Goal: Task Accomplishment & Management: Manage account settings

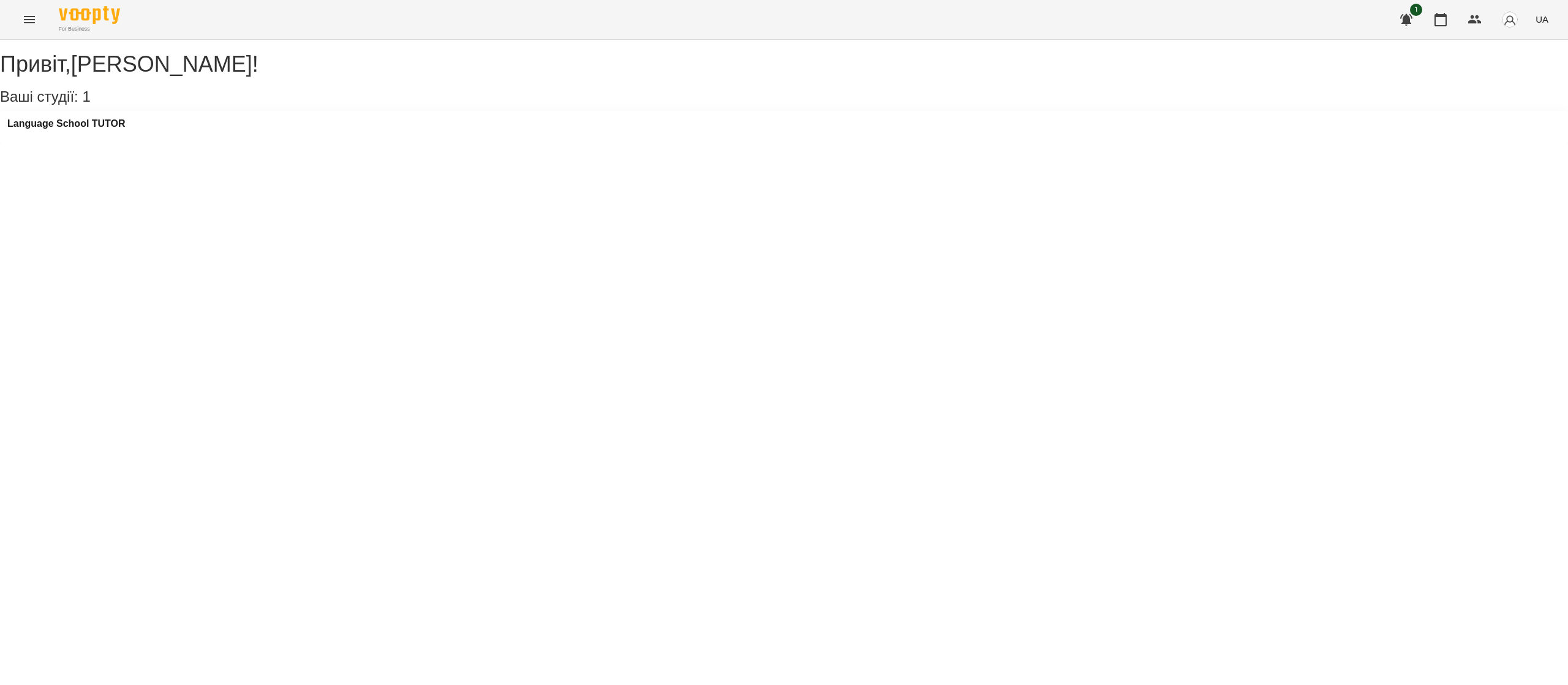
click at [111, 119] on div "Привіт , [PERSON_NAME] ! Ваші студії: 1 Language School TUTOR" at bounding box center [784, 97] width 1568 height 92
click at [108, 123] on div "Language School TUTOR" at bounding box center [784, 127] width 1568 height 33
click at [106, 127] on div "Language School TUTOR" at bounding box center [784, 127] width 1568 height 33
click at [79, 129] on h3 "Language School TUTOR" at bounding box center [67, 124] width 118 height 11
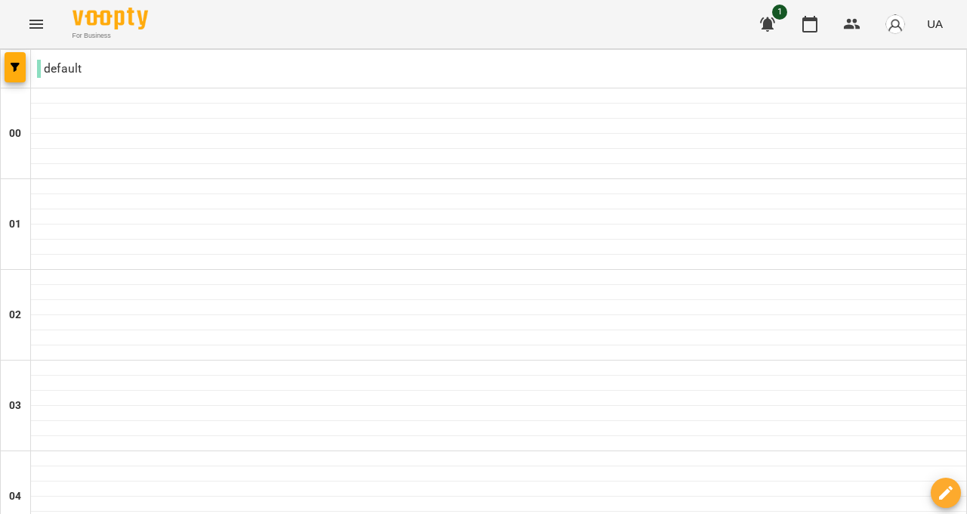
scroll to position [1227, 0]
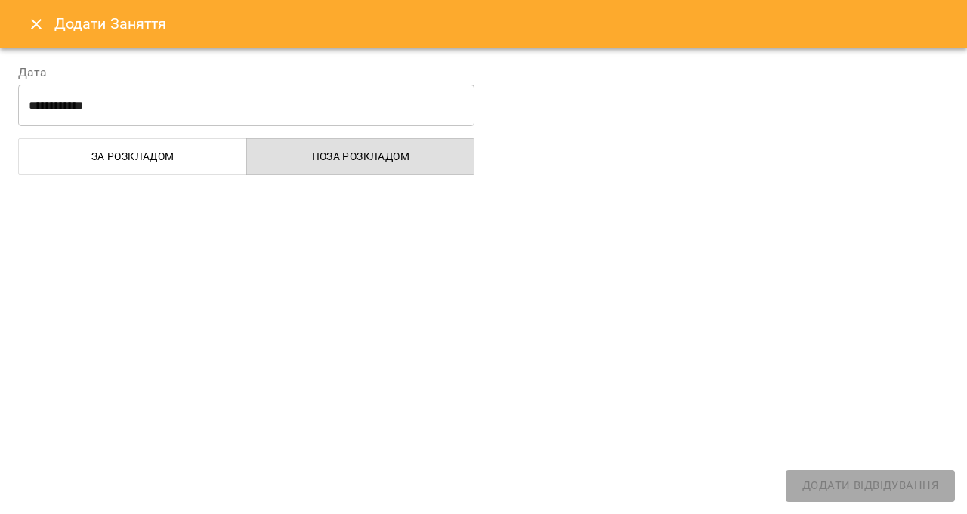
select select "**********"
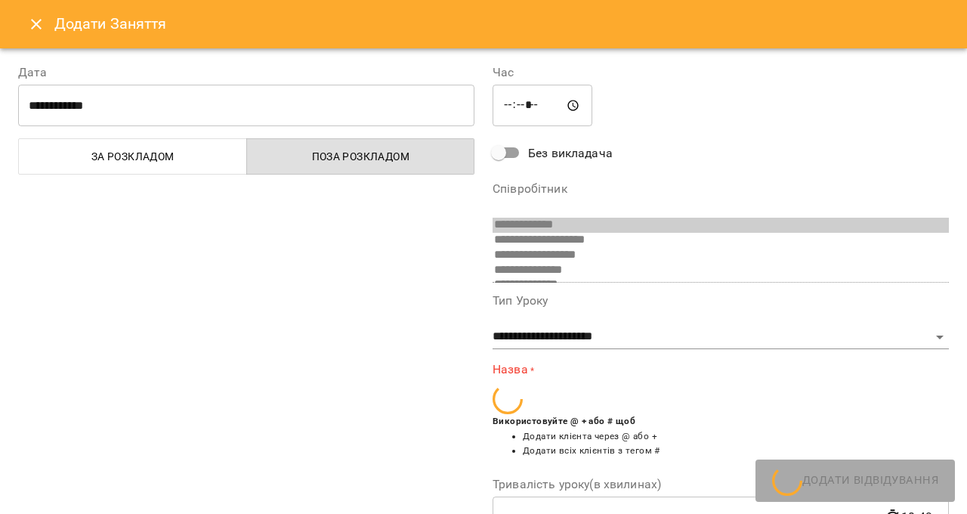
scroll to position [145, 0]
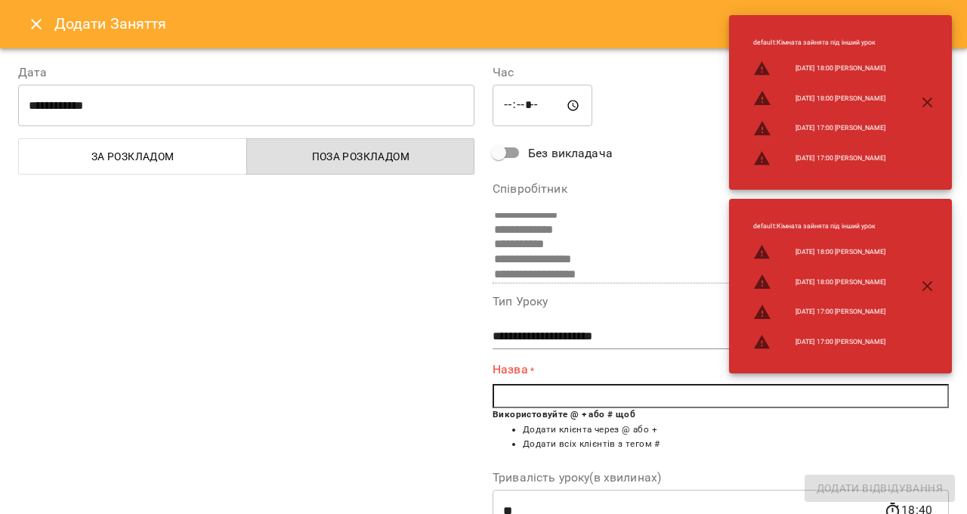
drag, startPoint x: 88, startPoint y: 20, endPoint x: 50, endPoint y: 23, distance: 37.9
click at [85, 20] on h6 "Додати Заняття" at bounding box center [501, 23] width 894 height 23
click at [41, 20] on icon "Close" at bounding box center [36, 24] width 18 height 18
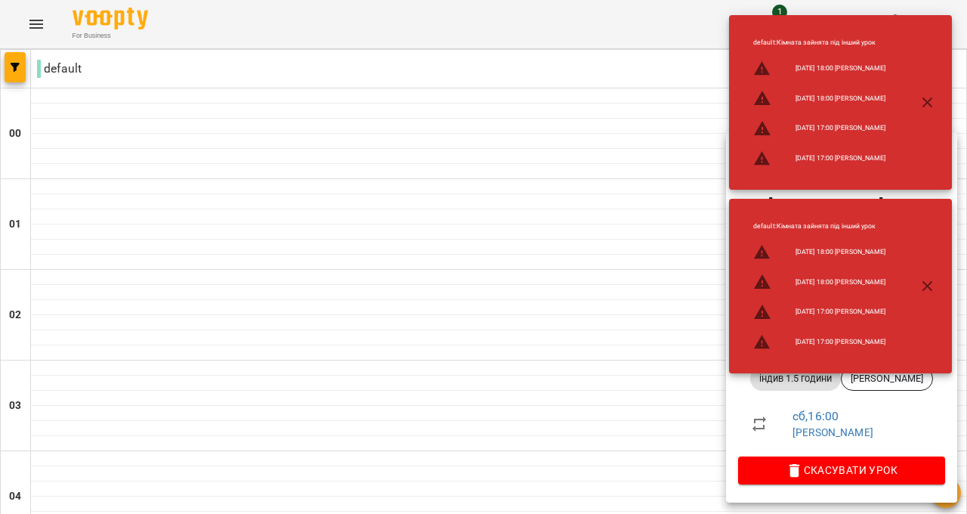
click at [798, 141] on button "Урок відбувся" at bounding box center [837, 156] width 127 height 36
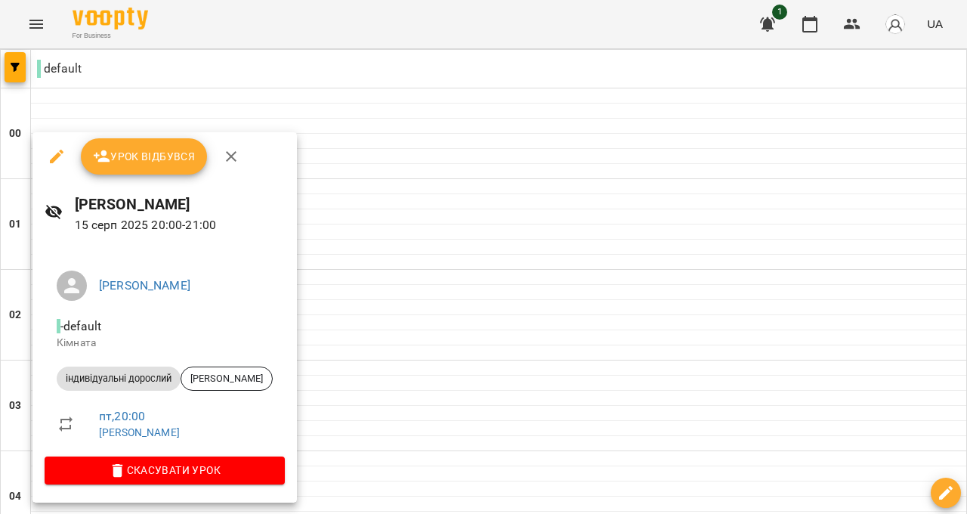
click at [119, 162] on span "Урок відбувся" at bounding box center [144, 156] width 103 height 18
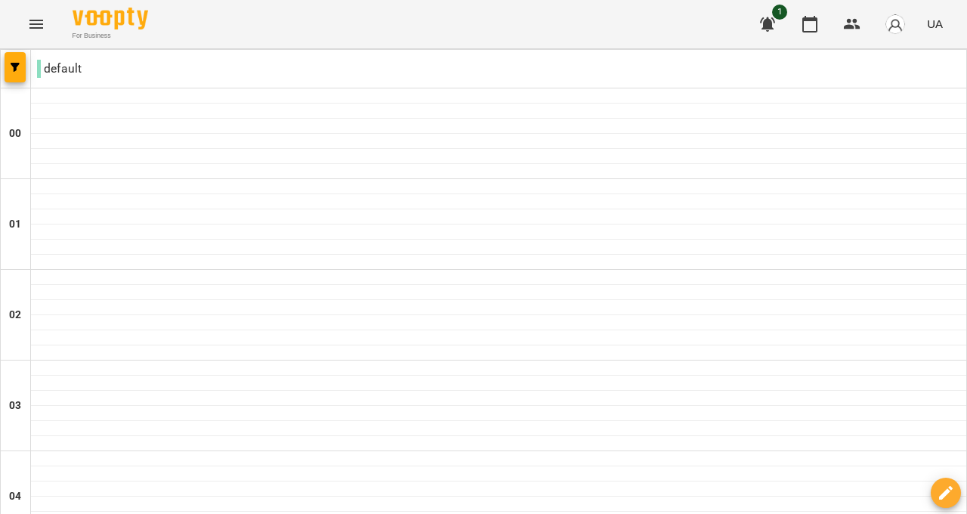
type input "**********"
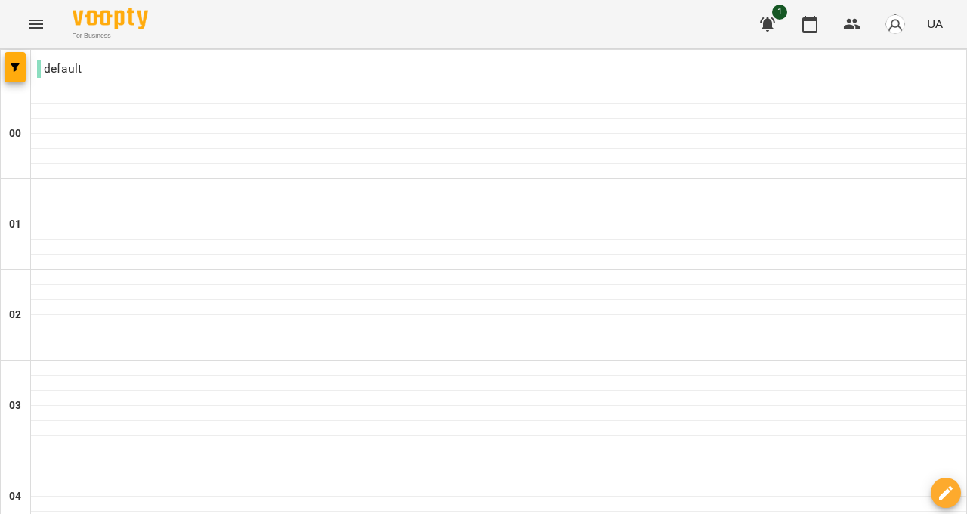
scroll to position [1208, 0]
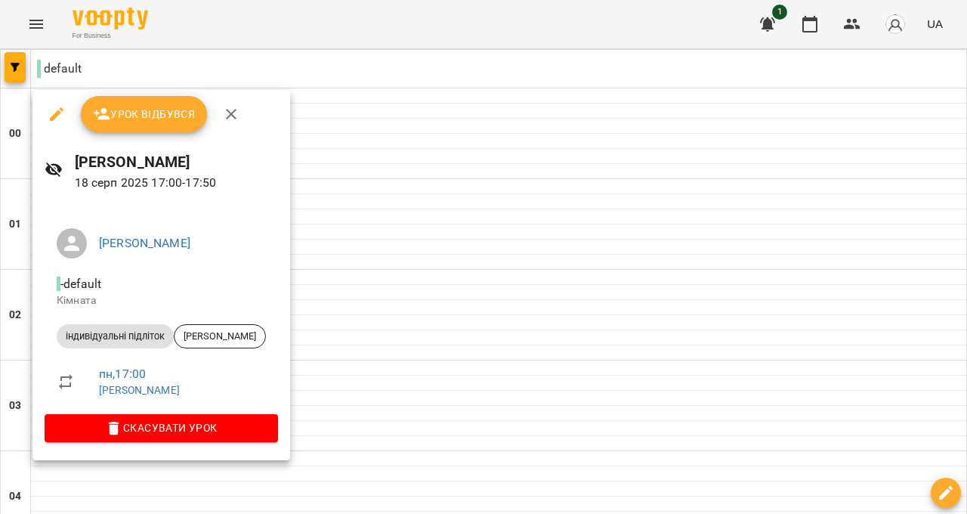
click at [154, 122] on span "Урок відбувся" at bounding box center [144, 114] width 103 height 18
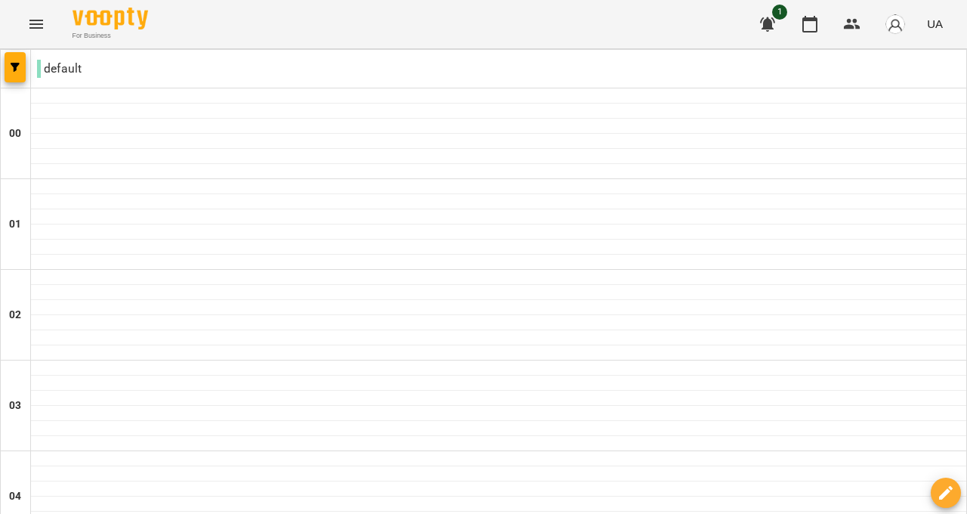
scroll to position [1227, 0]
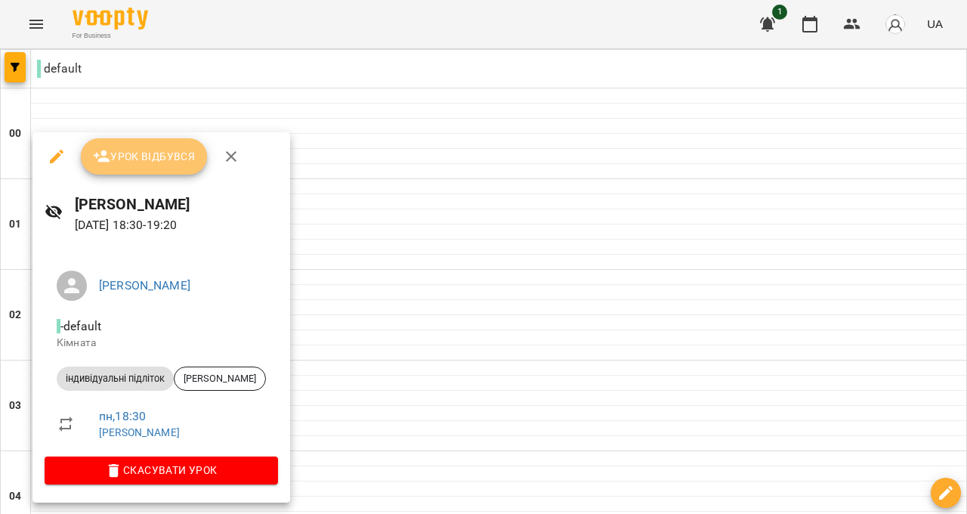
click at [116, 145] on button "Урок відбувся" at bounding box center [144, 156] width 127 height 36
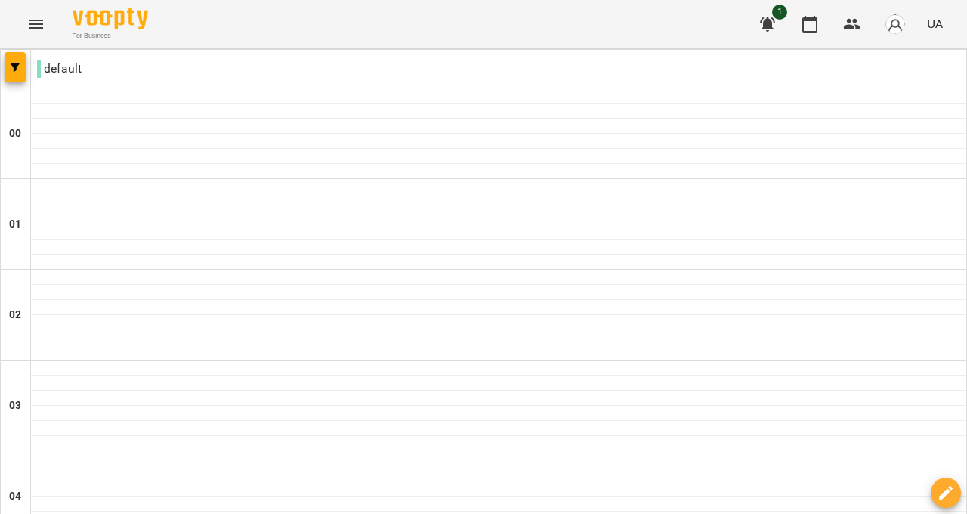
scroll to position [1429, 0]
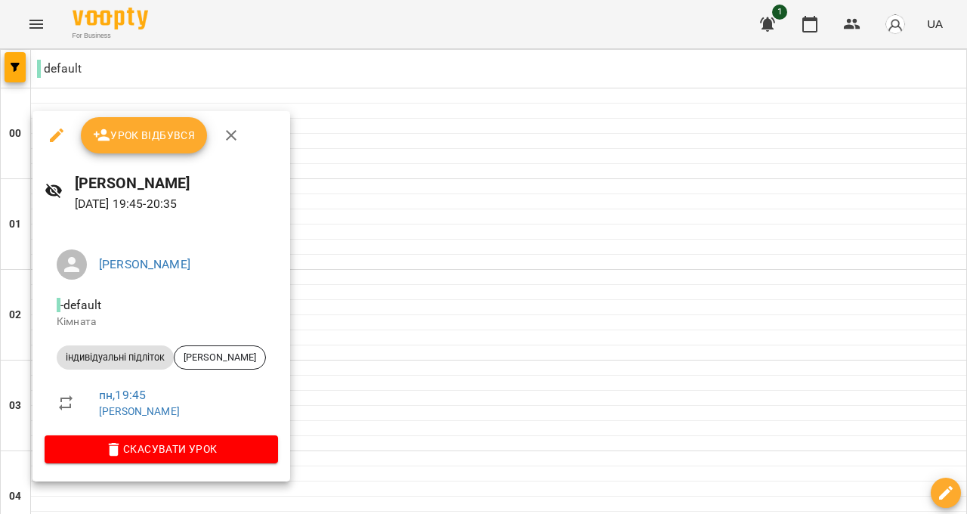
click at [119, 111] on div "Урок відбувся" at bounding box center [161, 135] width 258 height 48
click at [121, 123] on button "Урок відбувся" at bounding box center [144, 135] width 127 height 36
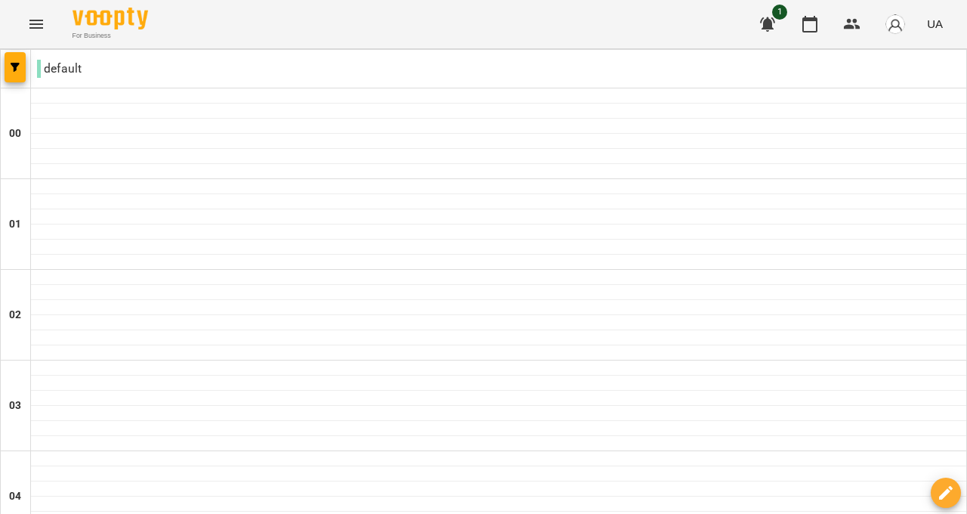
scroll to position [403, 0]
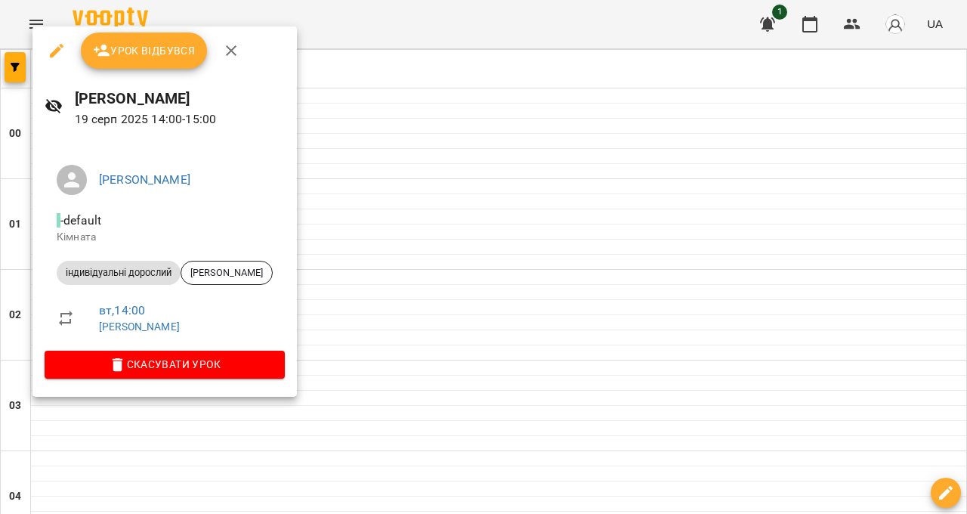
click at [143, 57] on span "Урок відбувся" at bounding box center [144, 51] width 103 height 18
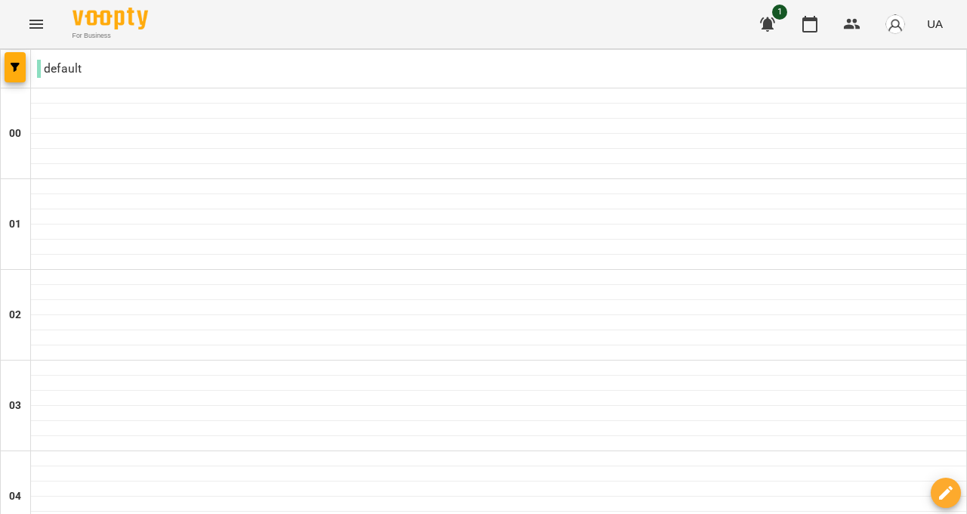
scroll to position [1429, 0]
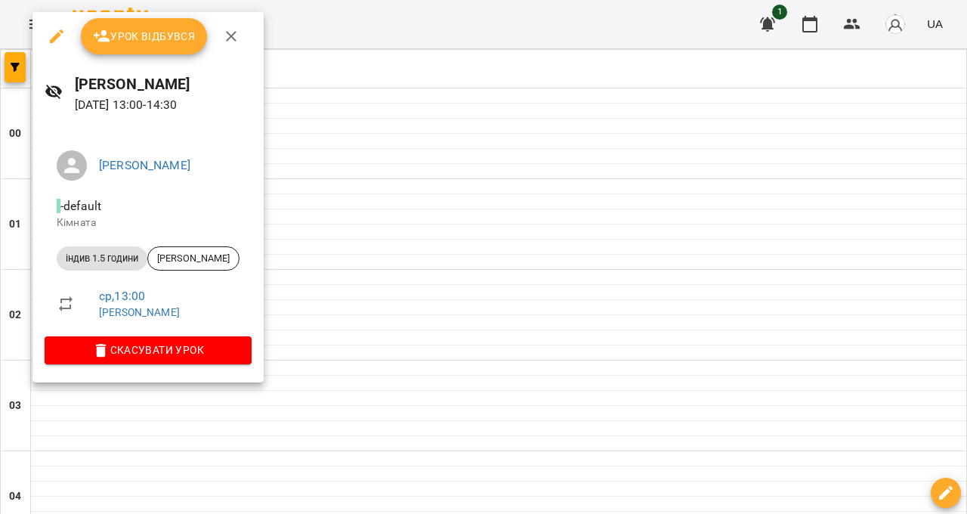
click at [140, 54] on div "Урок відбувся" at bounding box center [147, 36] width 231 height 48
click at [165, 35] on span "Урок відбувся" at bounding box center [144, 36] width 103 height 18
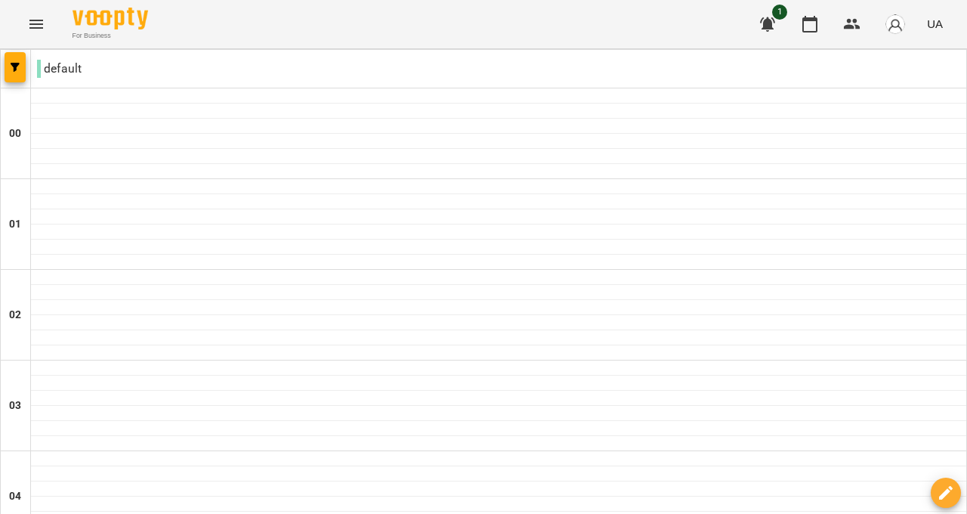
scroll to position [1208, 0]
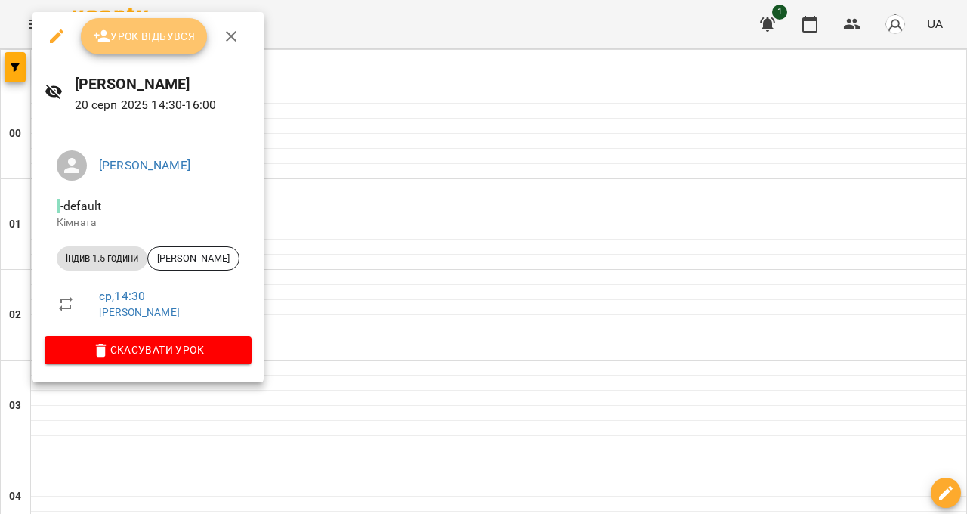
click at [128, 54] on button "Урок відбувся" at bounding box center [144, 36] width 127 height 36
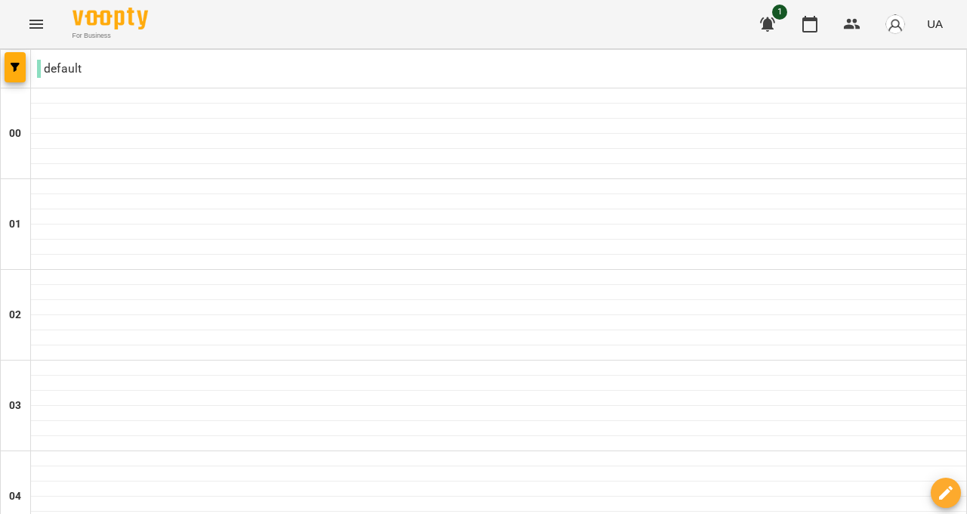
scroll to position [604, 0]
drag, startPoint x: 937, startPoint y: 449, endPoint x: 847, endPoint y: 471, distance: 92.5
select select "**********"
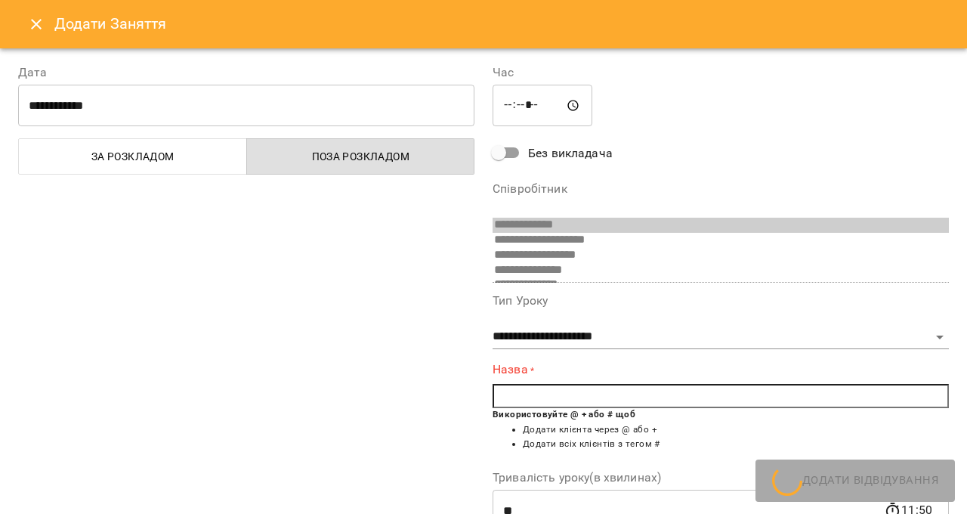
scroll to position [145, 0]
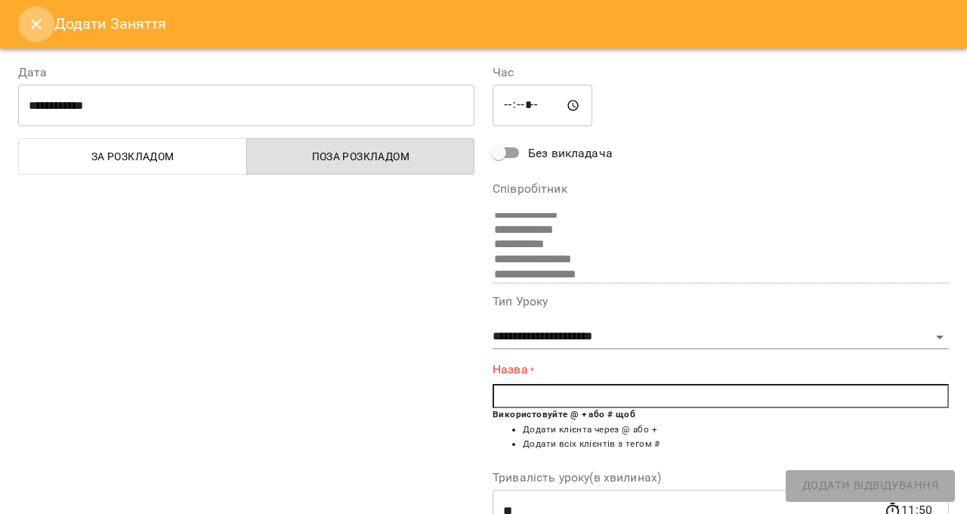
click at [39, 29] on icon "Close" at bounding box center [36, 24] width 18 height 18
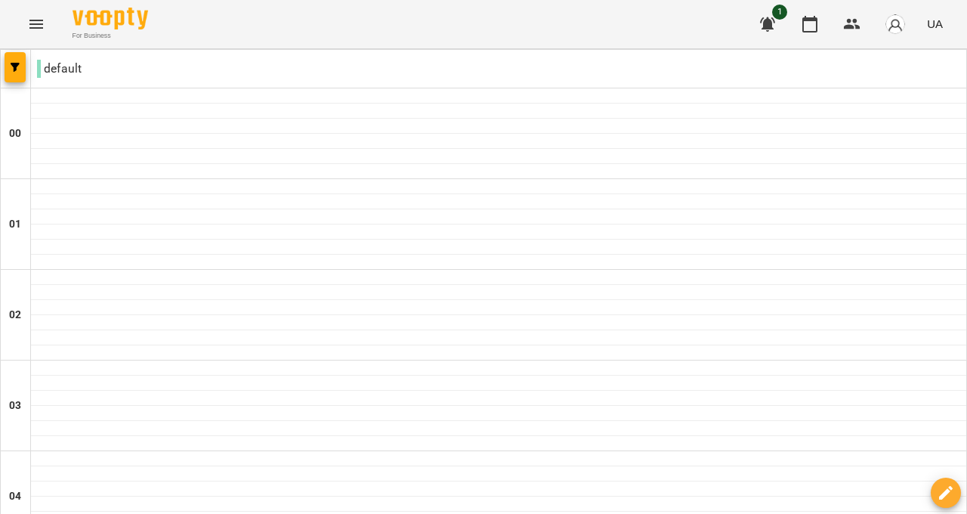
type input "**********"
drag, startPoint x: 1441, startPoint y: 805, endPoint x: 1442, endPoint y: 794, distance: 10.6
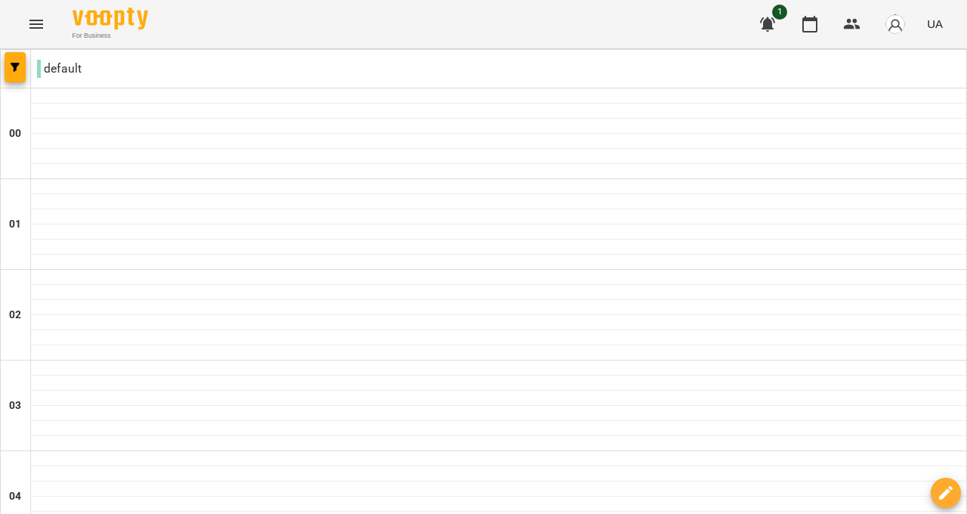
type input "**********"
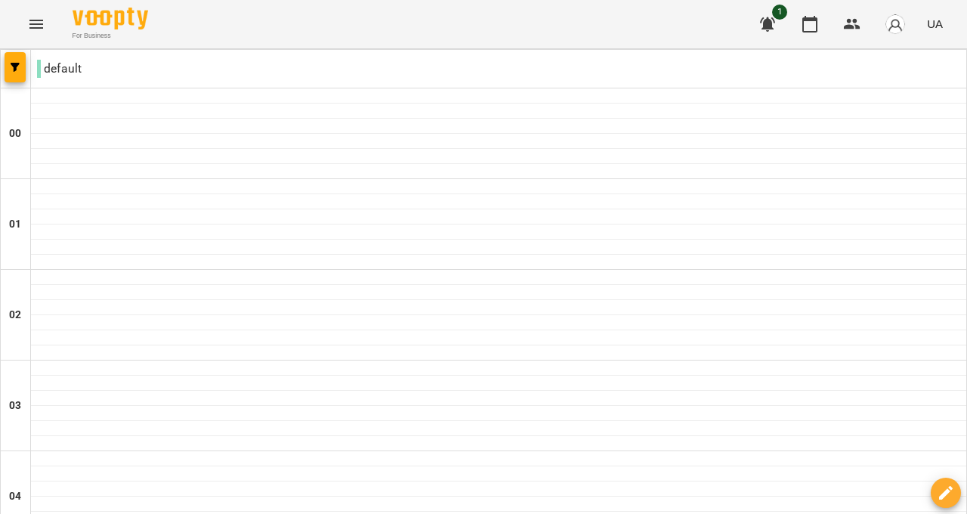
scroll to position [1007, 0]
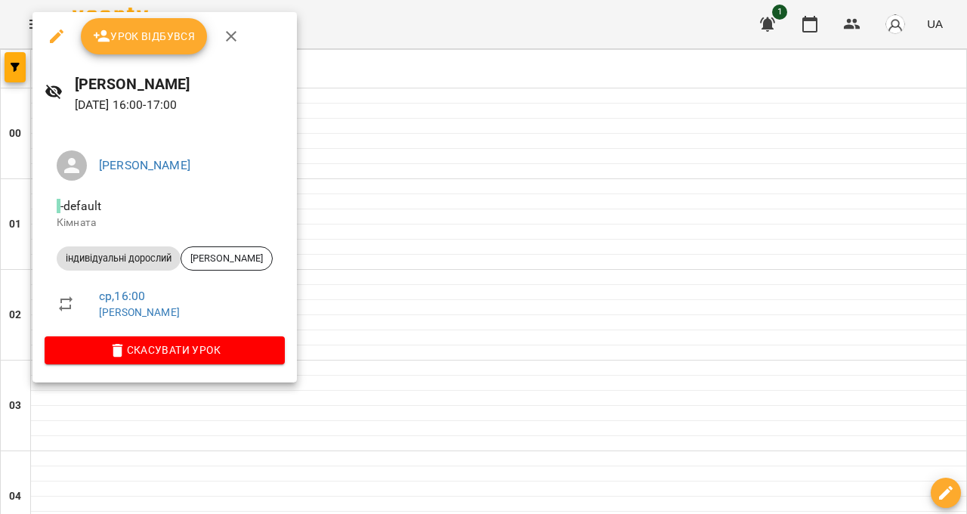
click at [586, 258] on div at bounding box center [483, 257] width 967 height 514
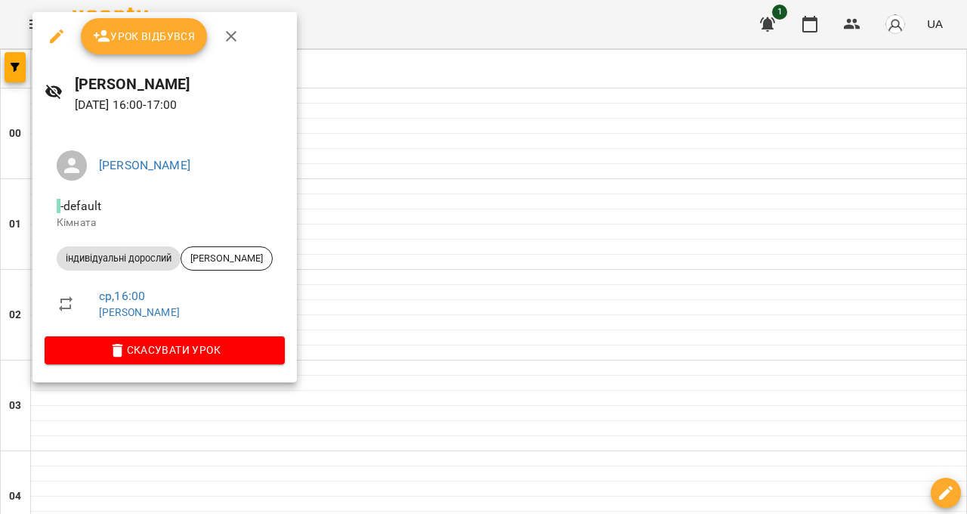
click at [121, 23] on button "Урок відбувся" at bounding box center [144, 36] width 127 height 36
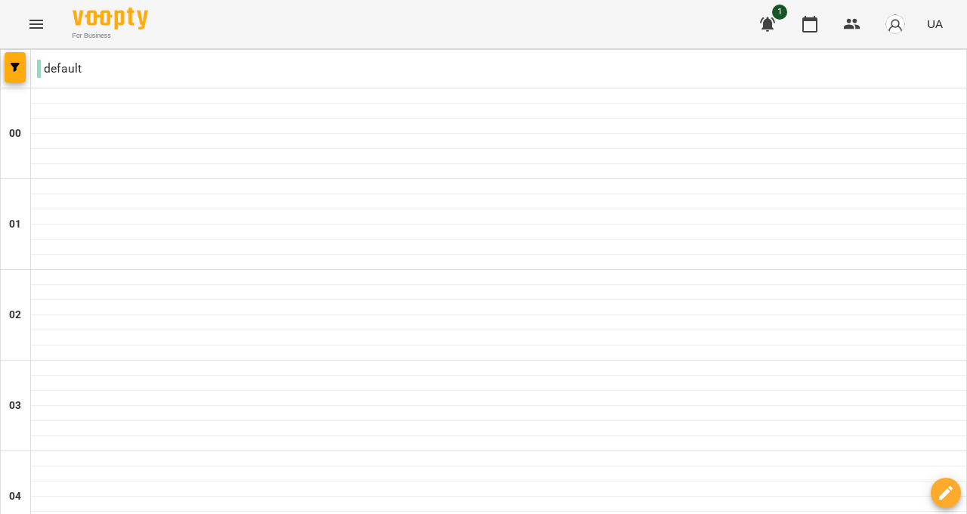
scroll to position [1026, 0]
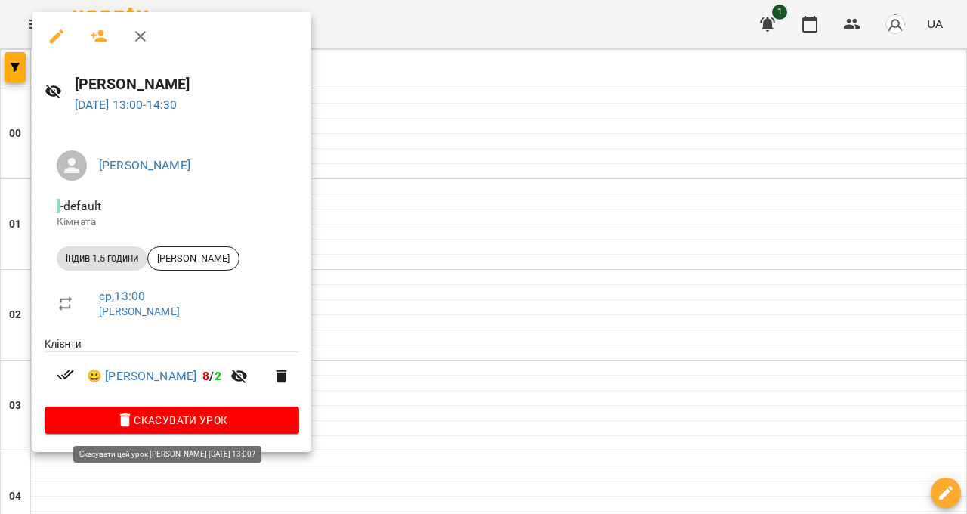
click at [179, 424] on span "Скасувати Урок" at bounding box center [172, 420] width 230 height 18
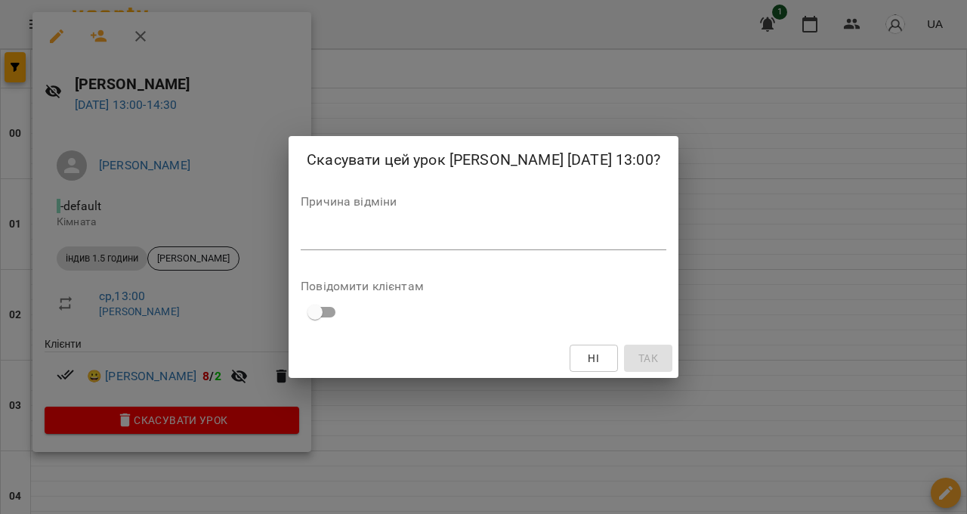
click at [678, 378] on div "Ні Так" at bounding box center [483, 357] width 390 height 39
click at [666, 256] on div "Причина відміни *" at bounding box center [484, 226] width 366 height 60
click at [666, 250] on div "*" at bounding box center [484, 238] width 366 height 24
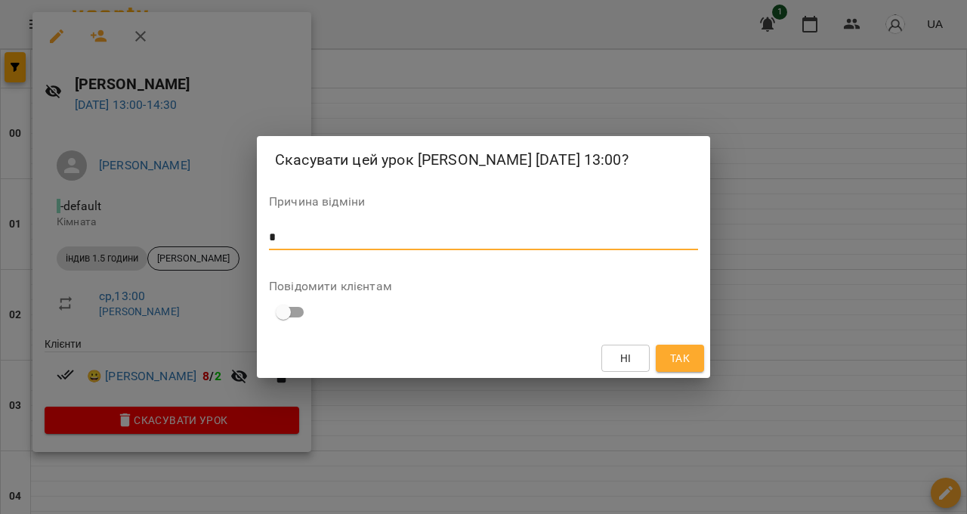
type textarea "*"
click at [704, 372] on button "Так" at bounding box center [680, 357] width 48 height 27
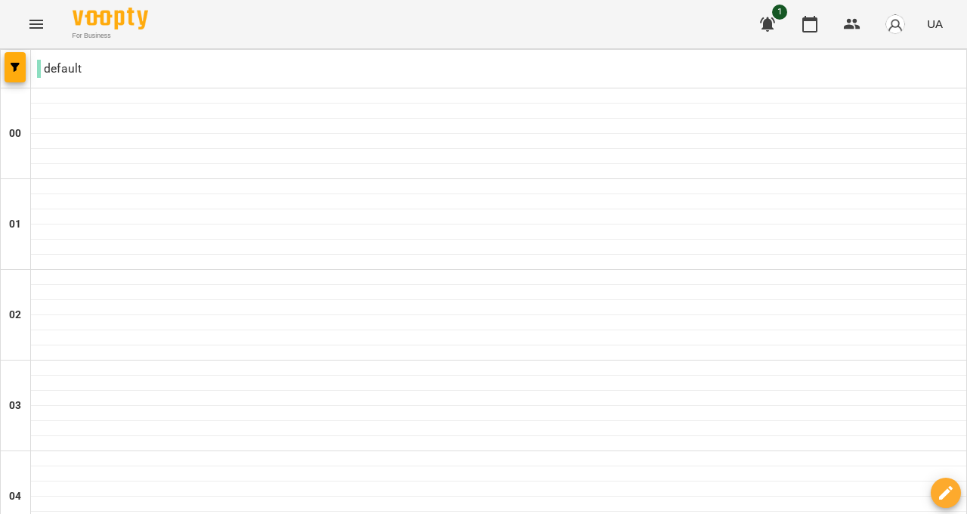
scroll to position [1429, 0]
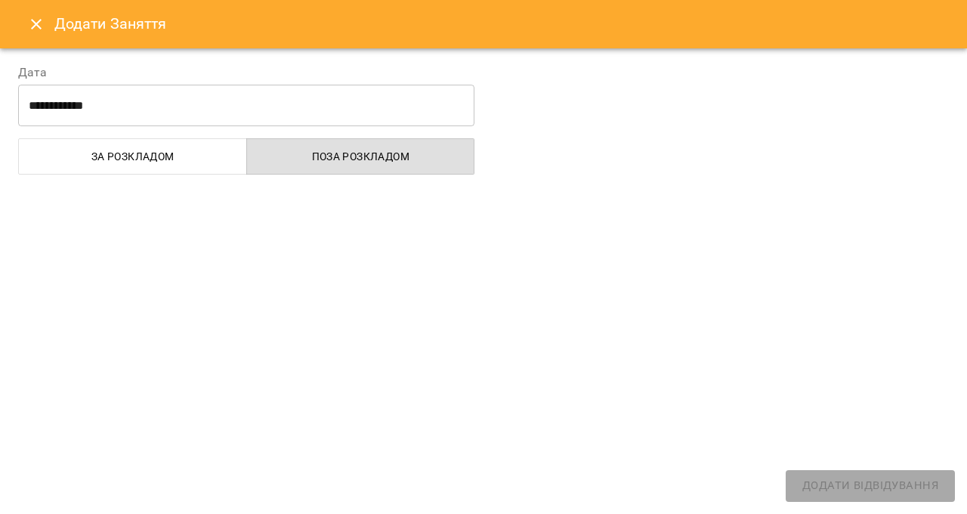
select select "**********"
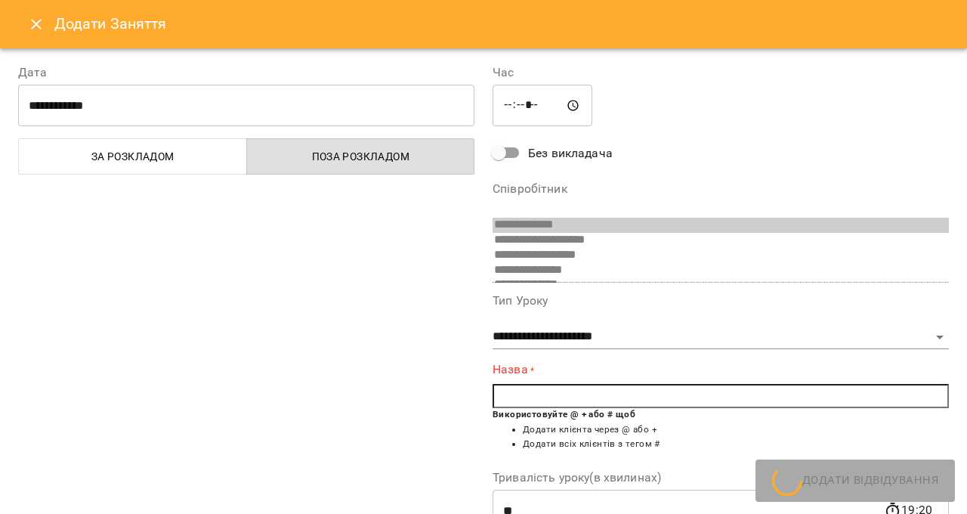
scroll to position [145, 0]
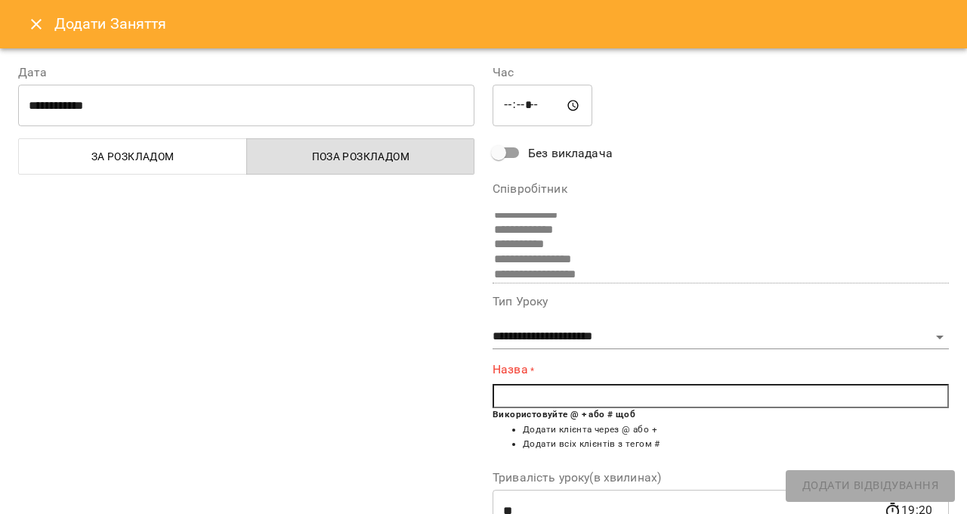
click at [12, 29] on div "Додати Заняття" at bounding box center [483, 24] width 967 height 48
click at [19, 27] on button "Close" at bounding box center [36, 24] width 36 height 36
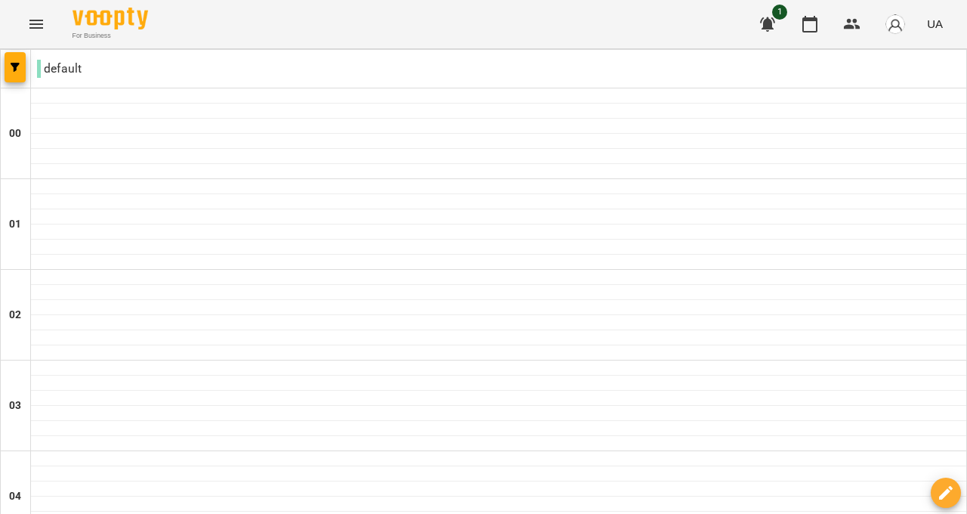
scroll to position [1429, 0]
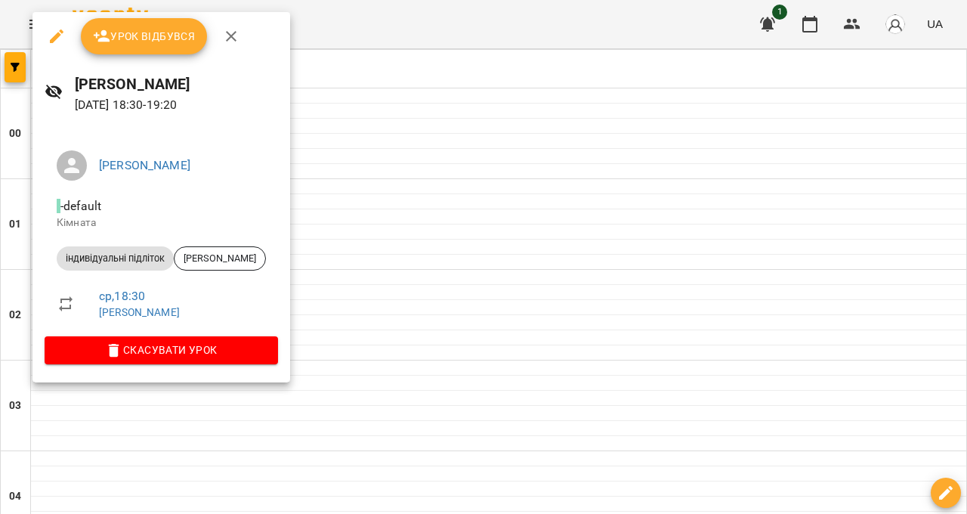
click at [128, 29] on span "Урок відбувся" at bounding box center [144, 36] width 103 height 18
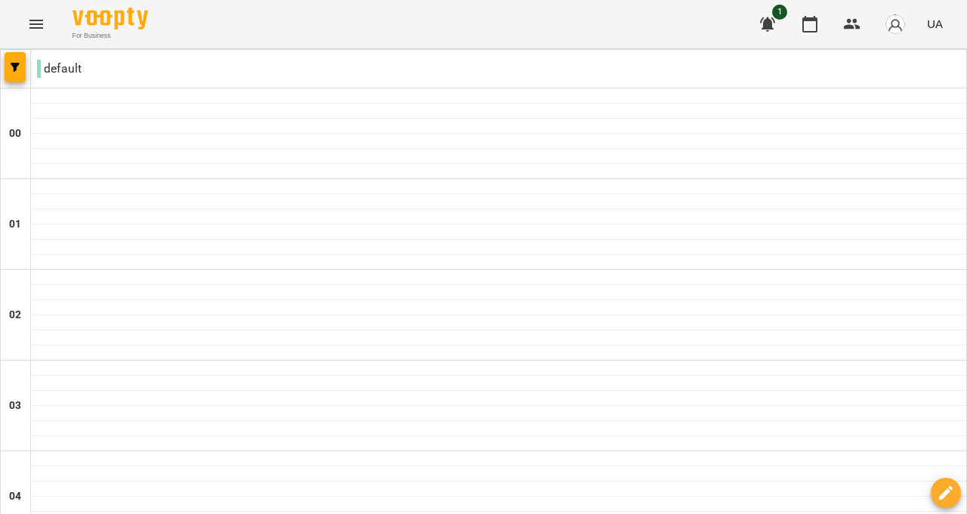
scroll to position [1409, 0]
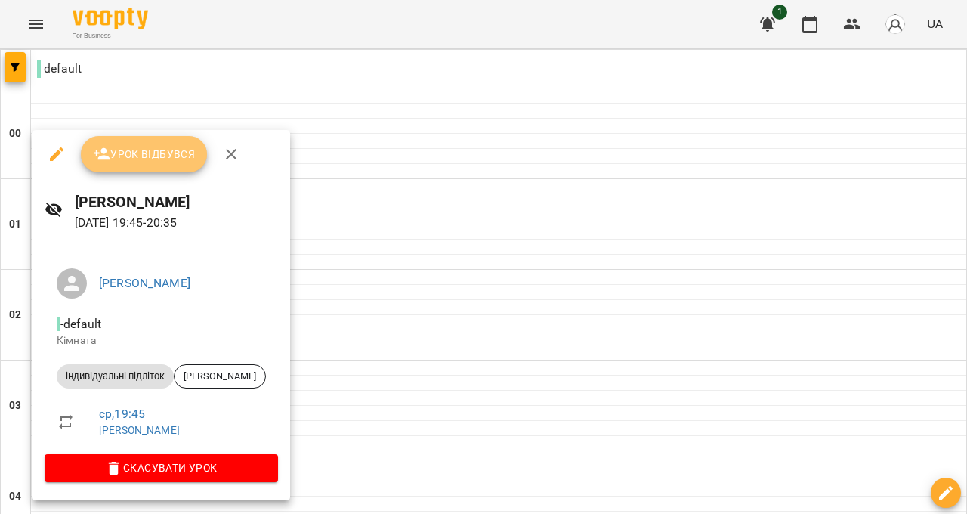
click at [161, 165] on button "Урок відбувся" at bounding box center [144, 154] width 127 height 36
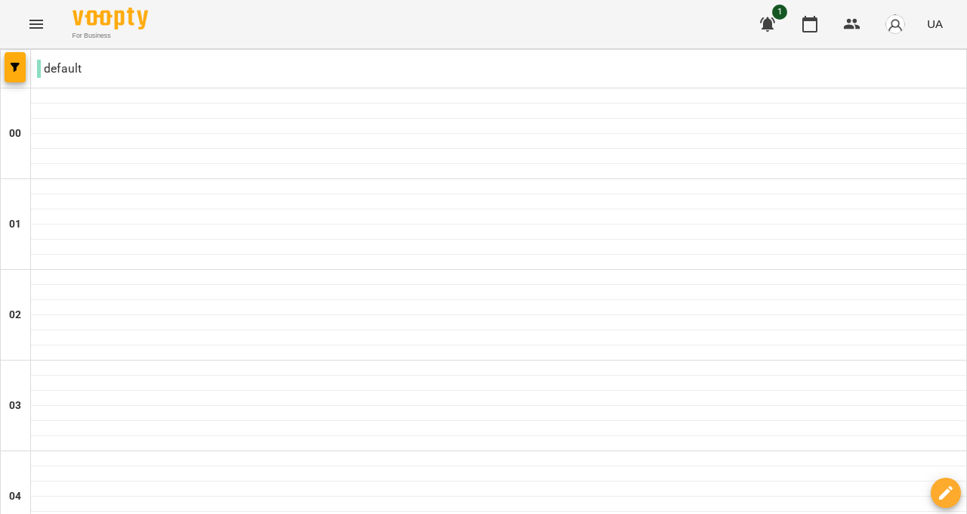
scroll to position [1409, 0]
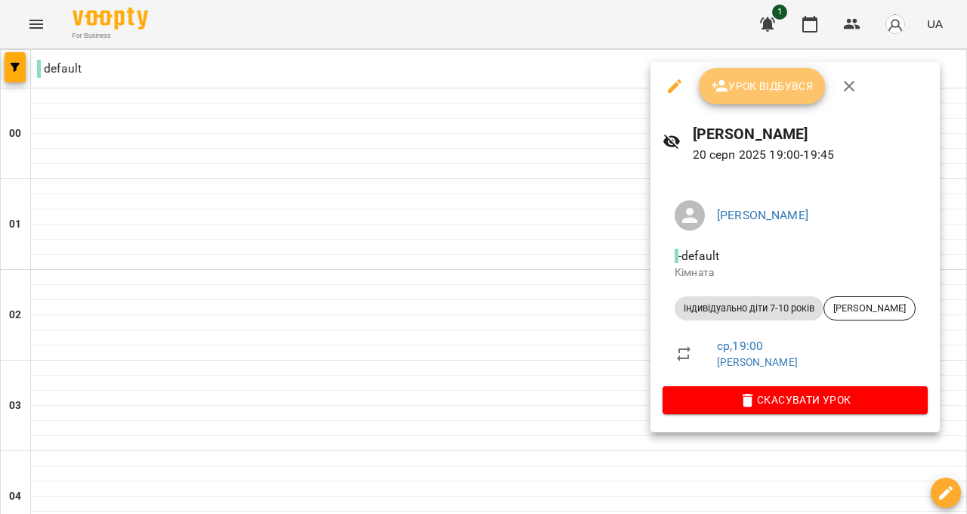
click at [768, 95] on span "Урок відбувся" at bounding box center [762, 86] width 103 height 18
